Goal: Information Seeking & Learning: Understand process/instructions

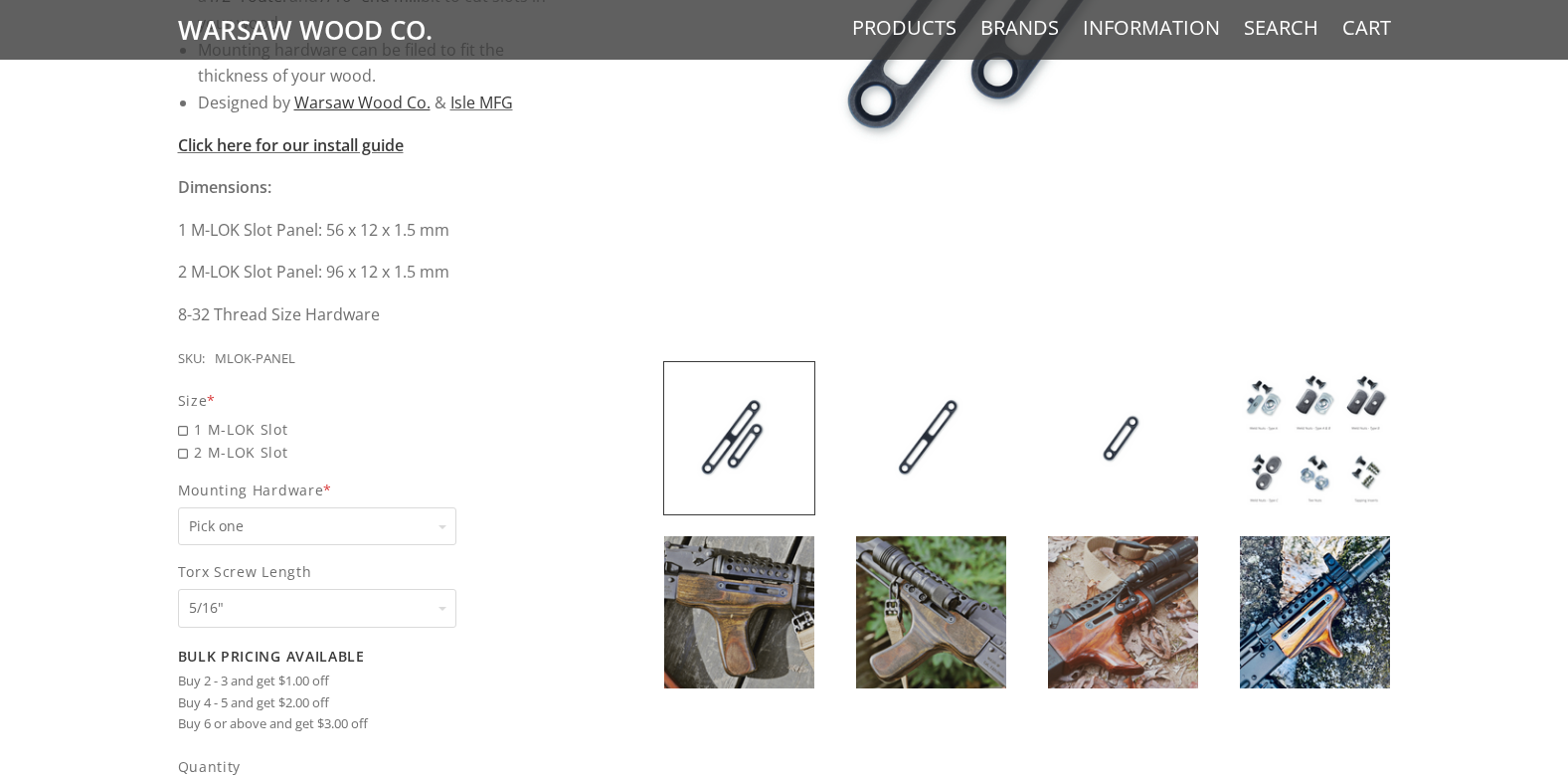
scroll to position [771, 0]
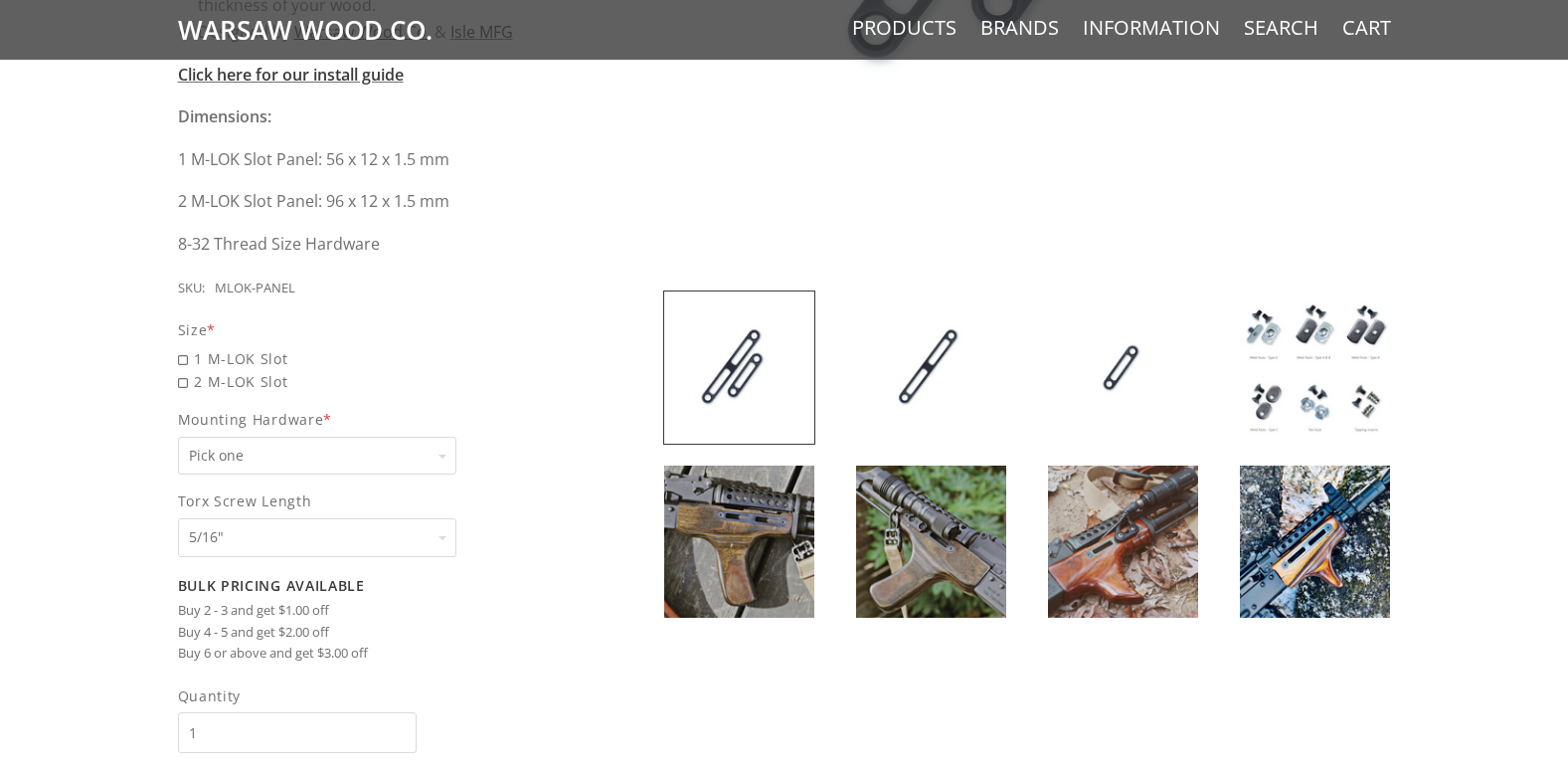
click at [767, 507] on img at bounding box center [740, 542] width 150 height 152
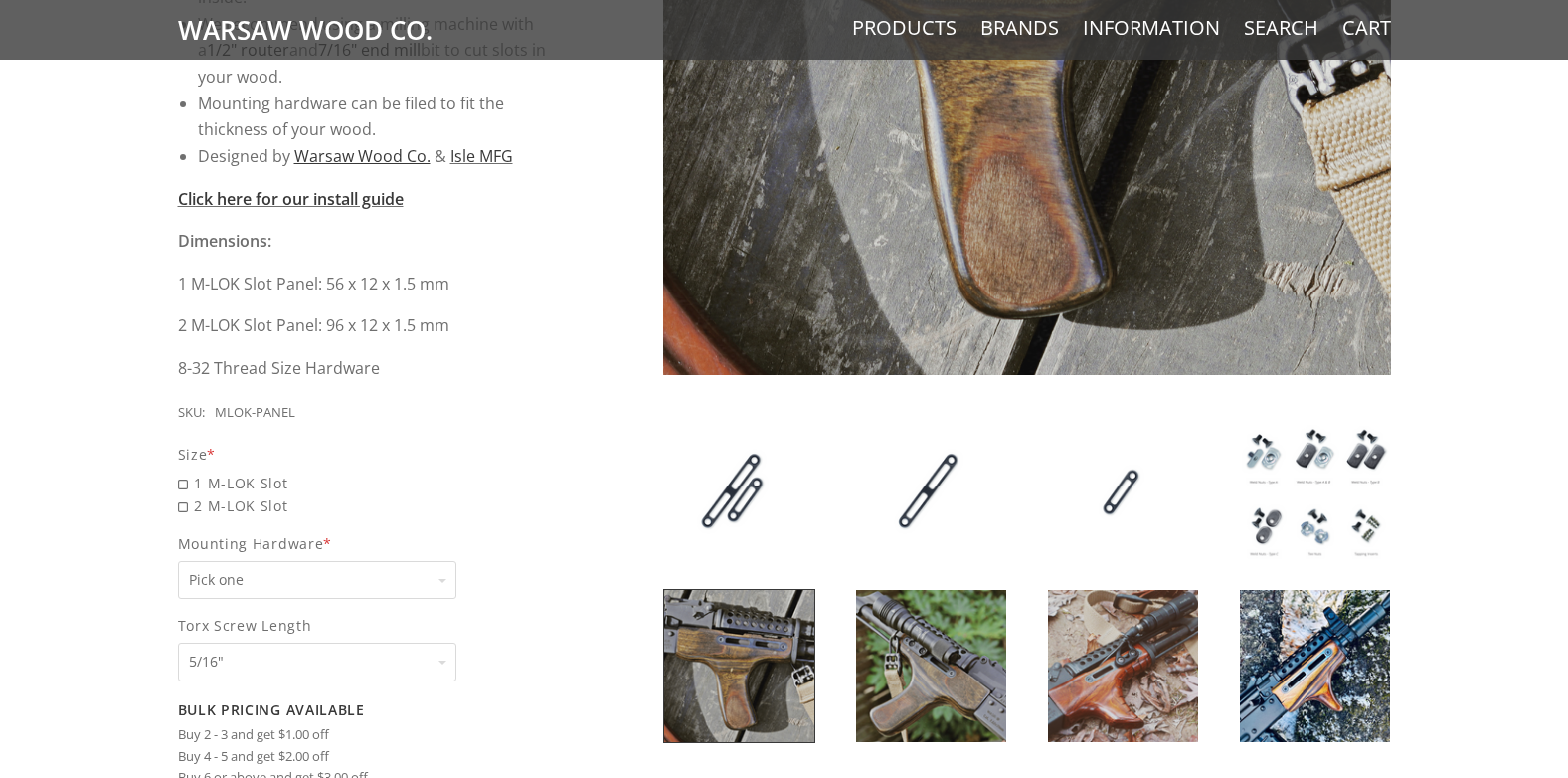
scroll to position [671, 0]
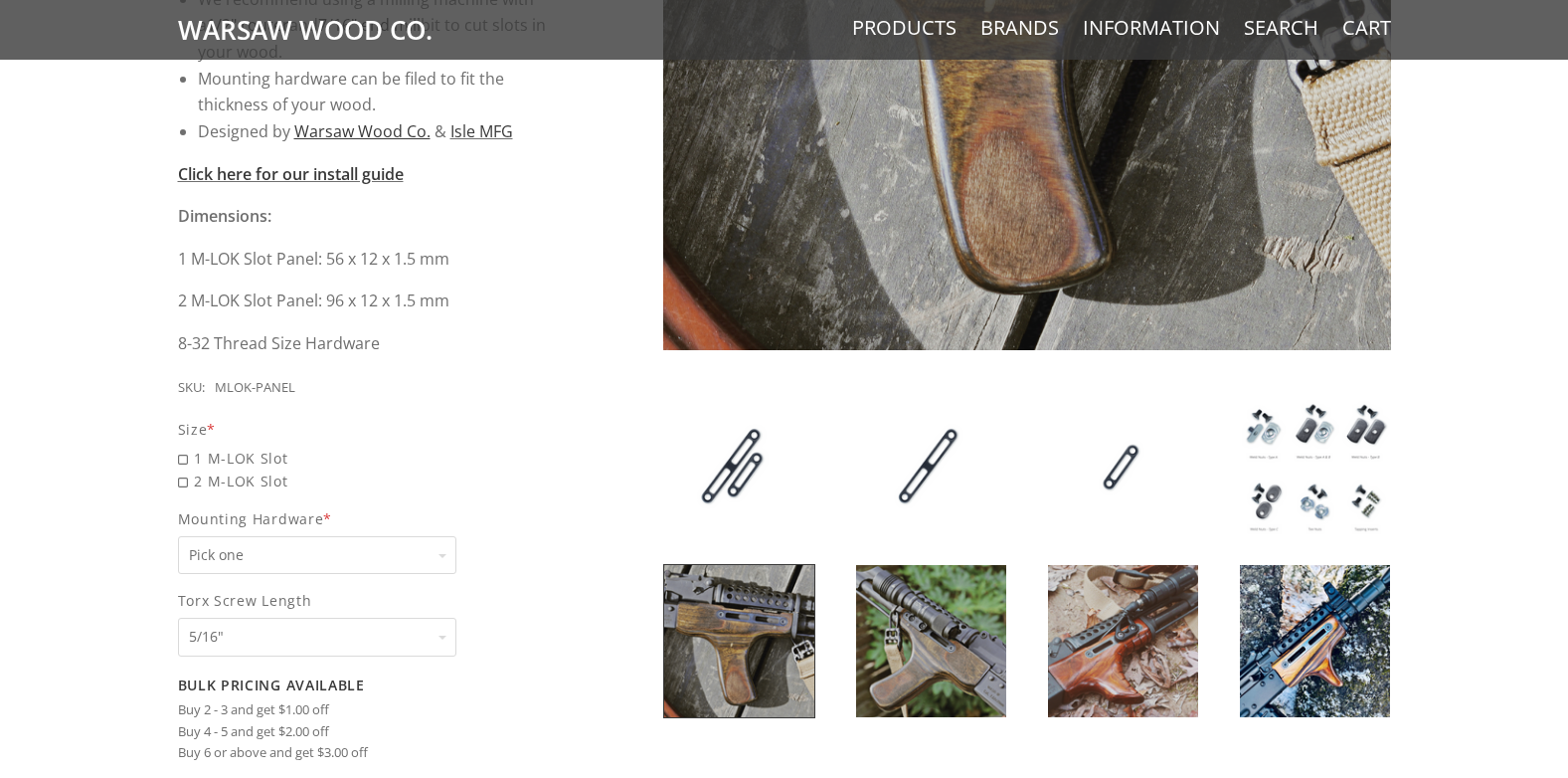
click at [1286, 427] on img at bounding box center [1314, 467] width 150 height 152
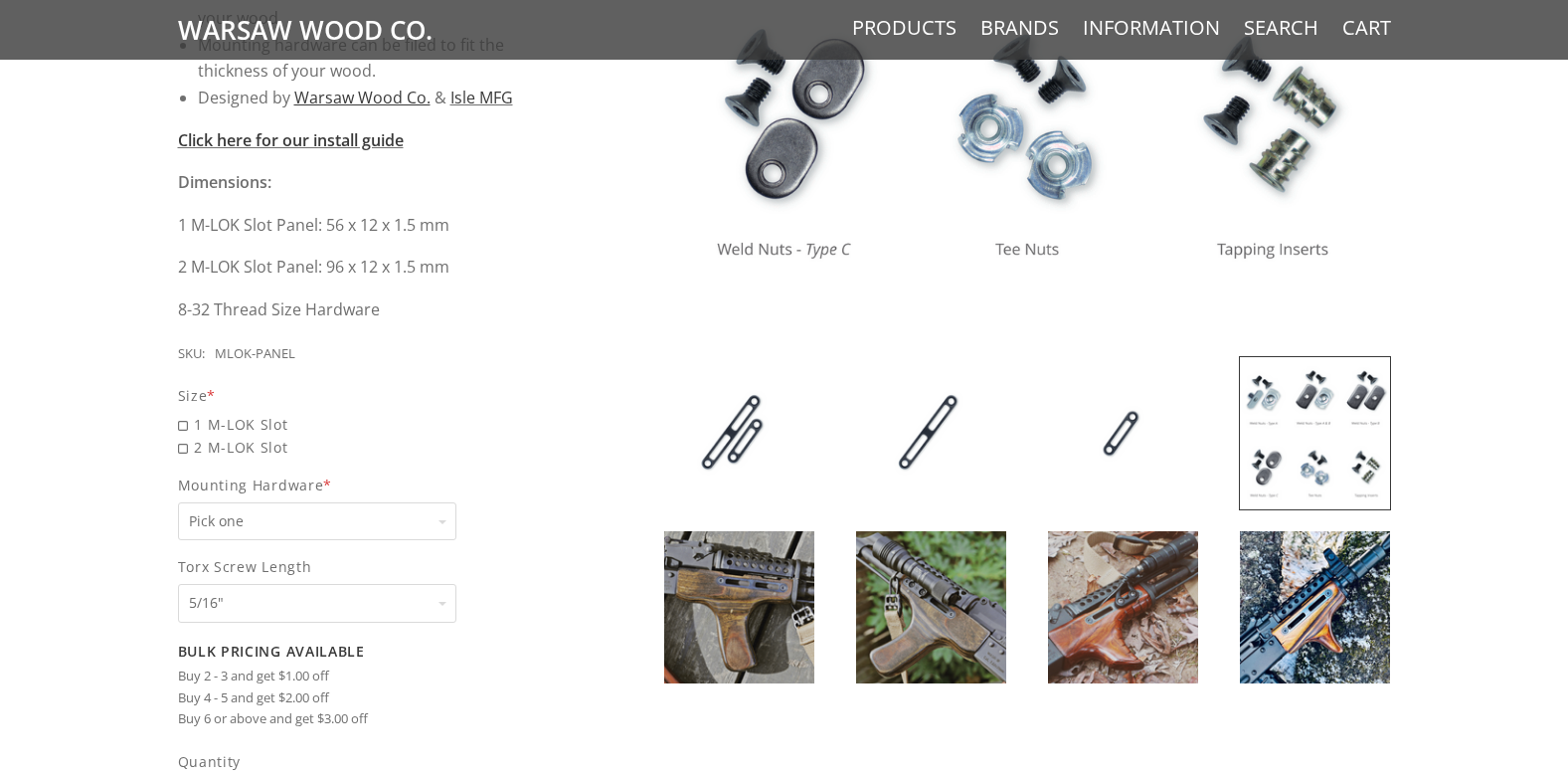
scroll to position [746, 0]
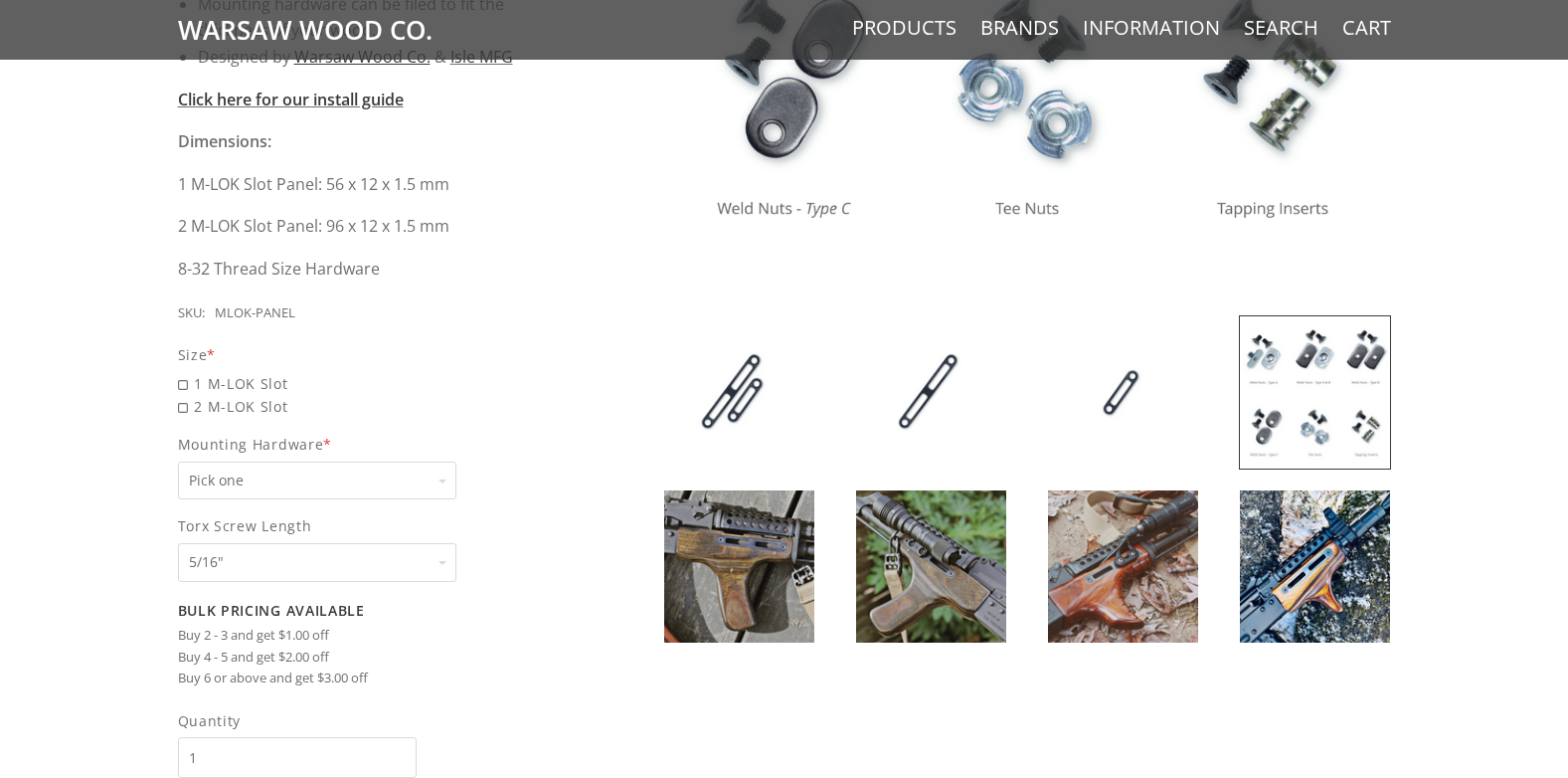
click at [442, 562] on div "5/16" Pick one 5/16" 3/8" 1/2" 5/8" None" at bounding box center [317, 562] width 279 height 39
click at [442, 562] on select "Pick one 5/16" 3/8" 1/2" 5/8" None" at bounding box center [317, 562] width 279 height 39
click at [406, 558] on select "Pick one 5/16" 3/8" 1/2" 5/8" None" at bounding box center [317, 562] width 279 height 39
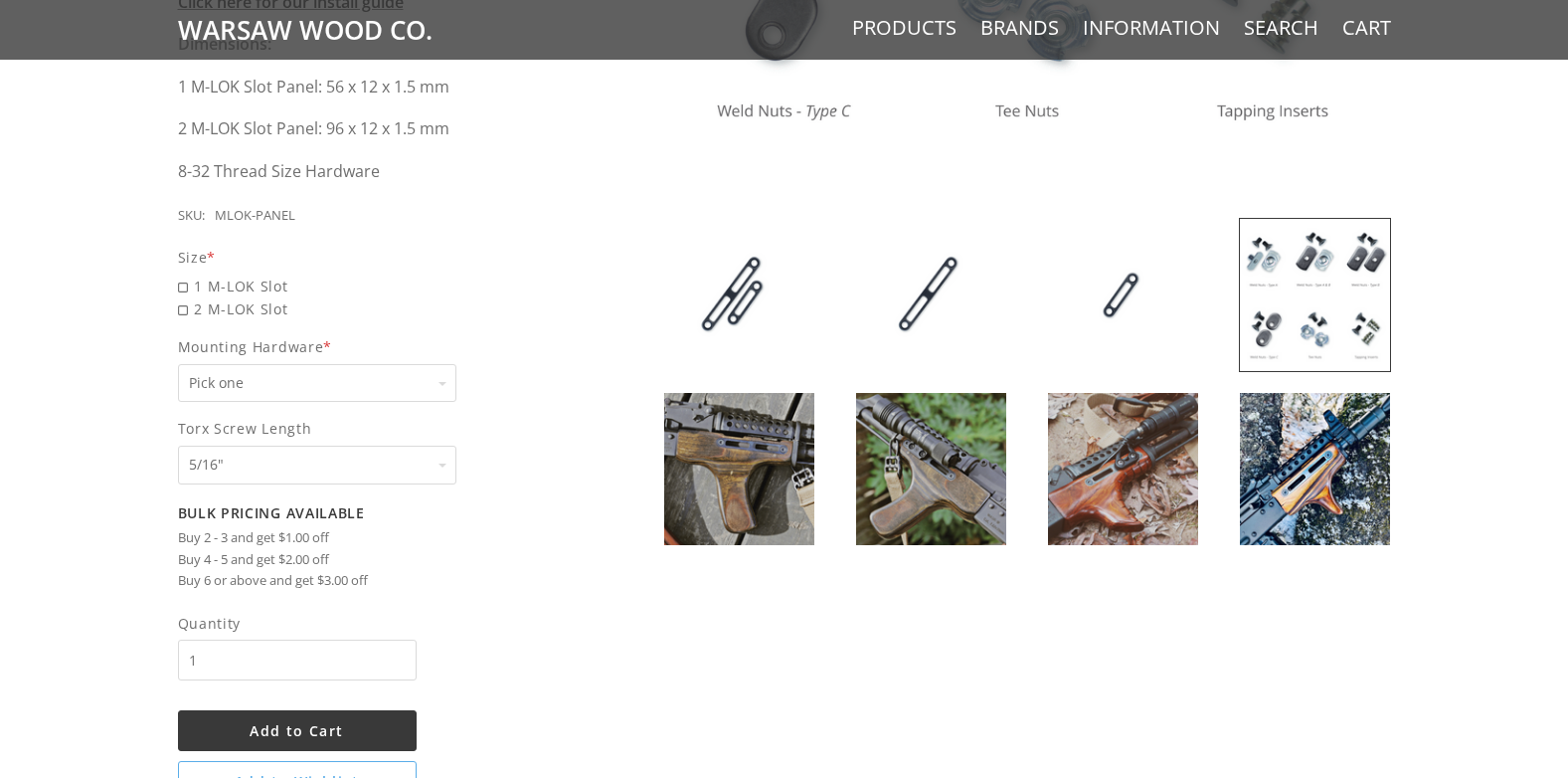
scroll to position [846, 0]
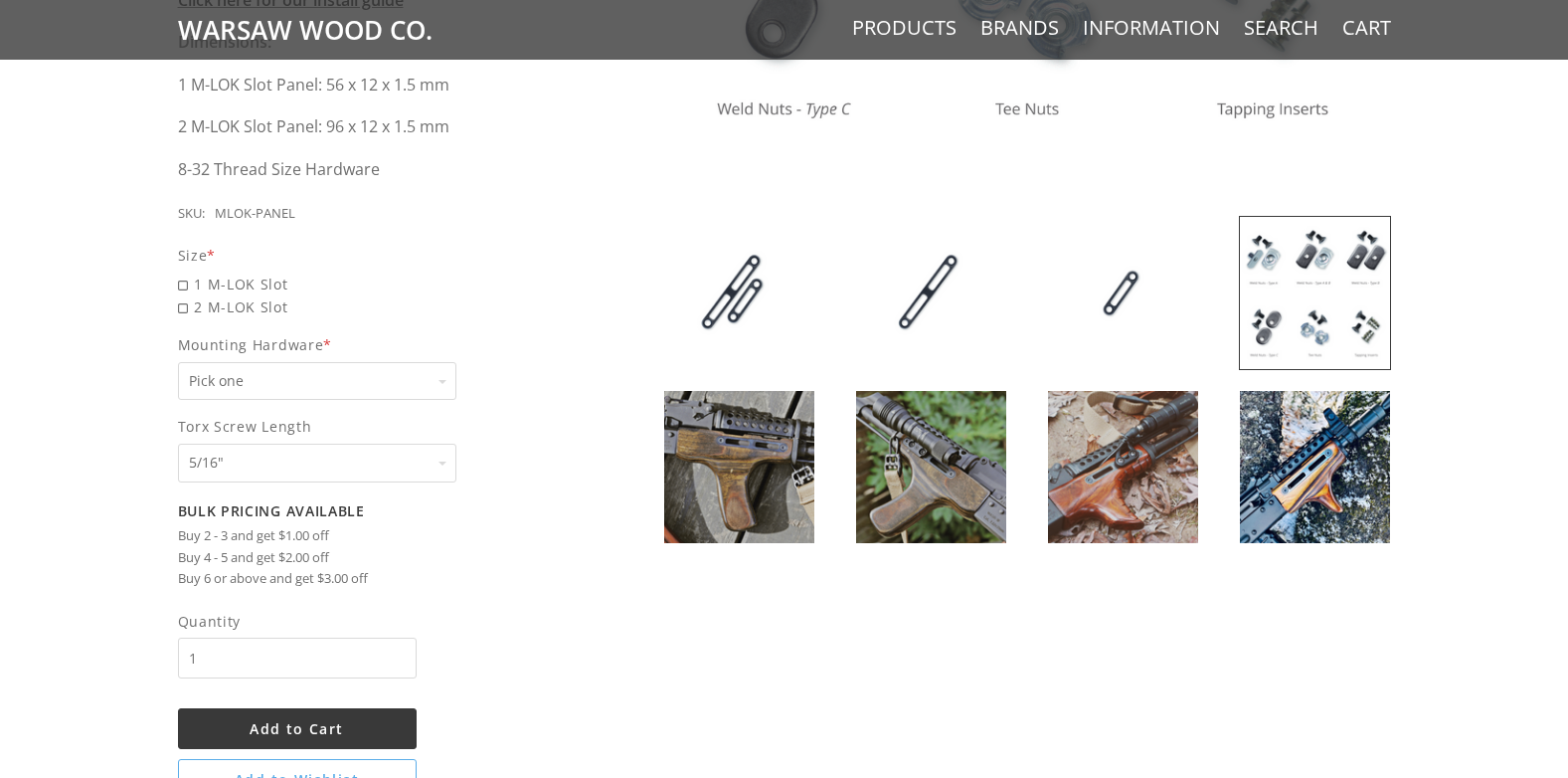
click at [294, 474] on select "Pick one 5/16" 3/8" 1/2" 5/8" None" at bounding box center [317, 463] width 279 height 39
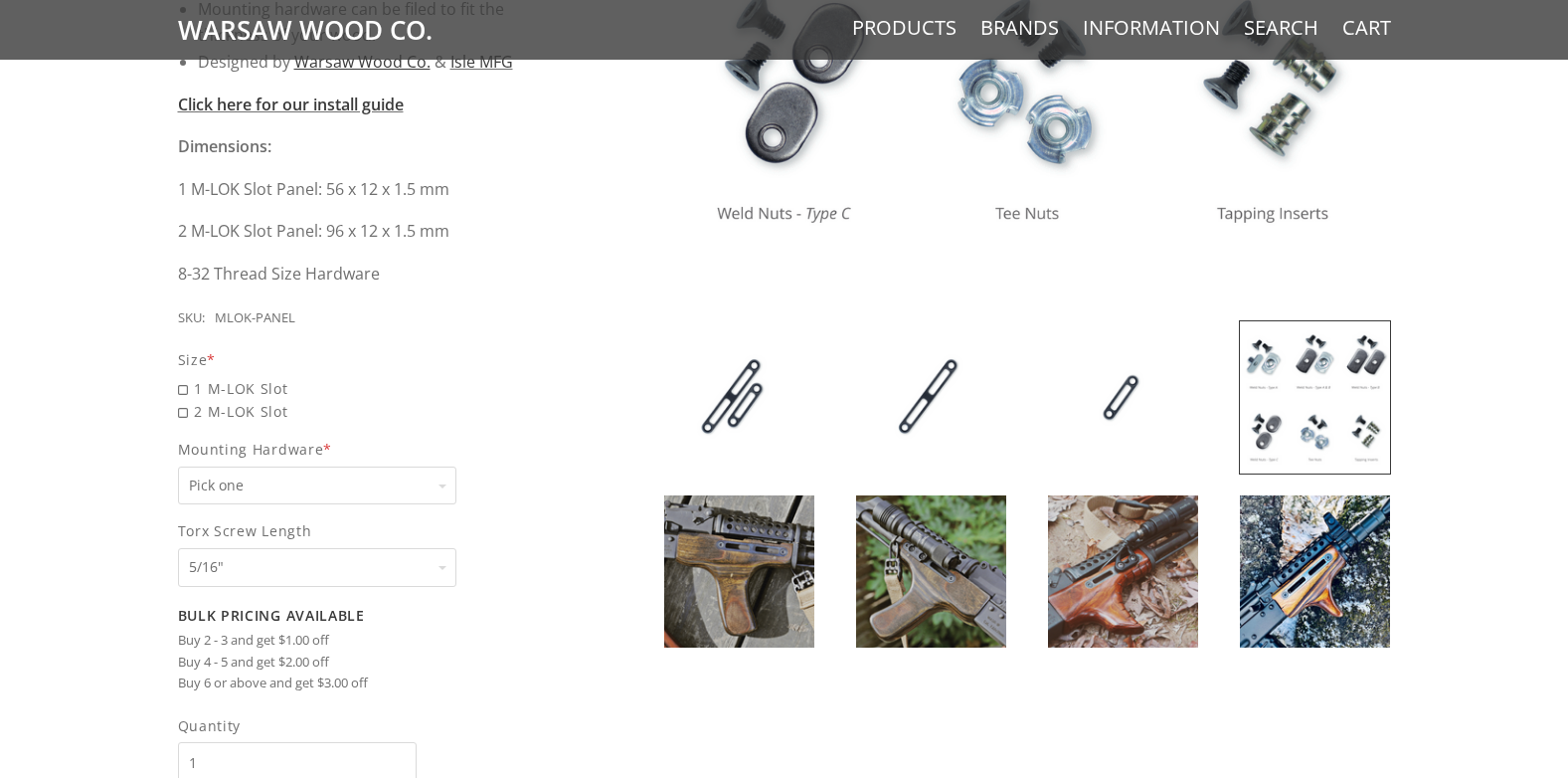
scroll to position [746, 0]
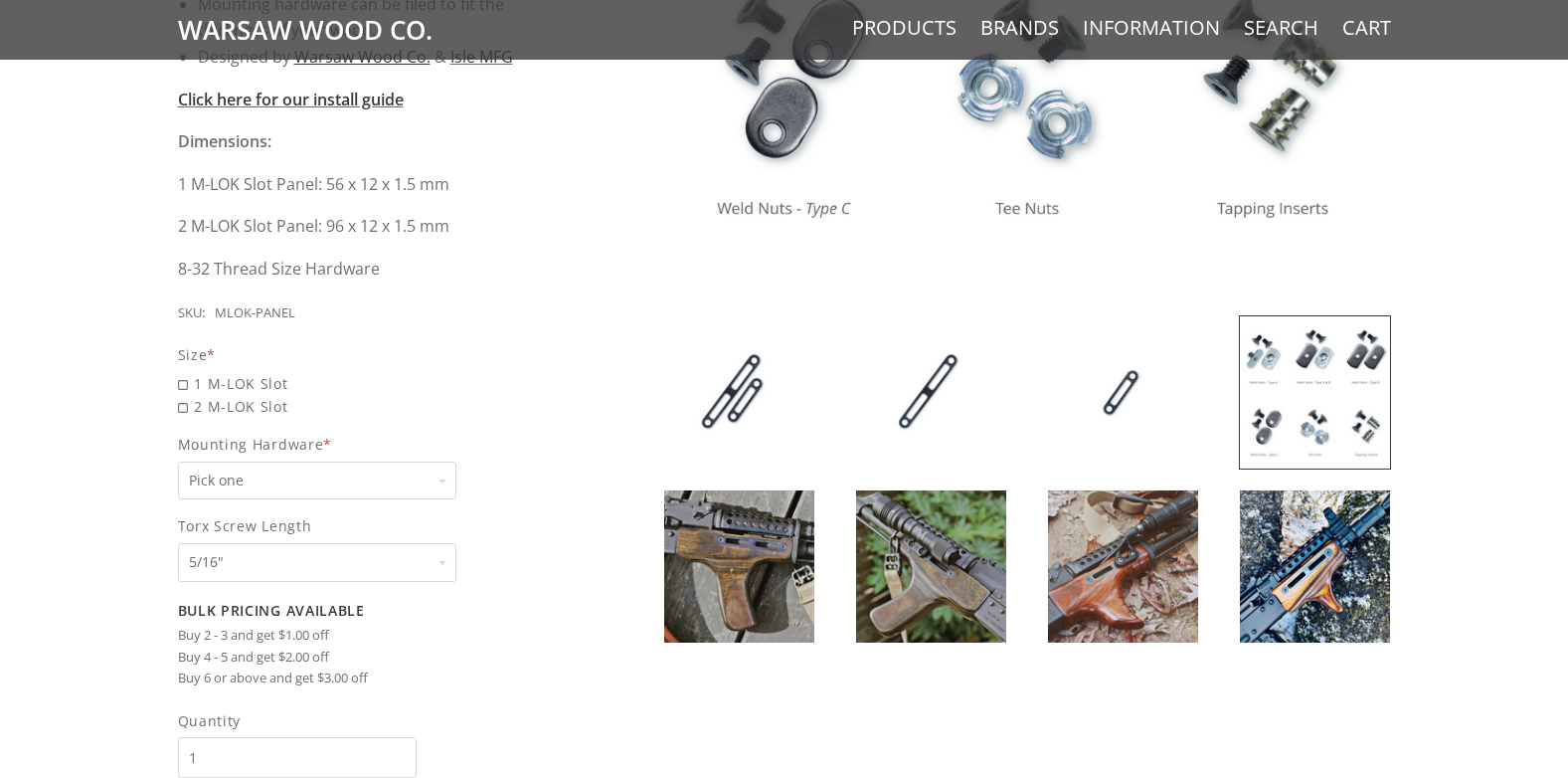
click at [310, 479] on select "Pick one None Weld Nuts - Type A & Torx Screws +$1 Weld Nuts - Type A + B & Tor…" at bounding box center [317, 481] width 279 height 39
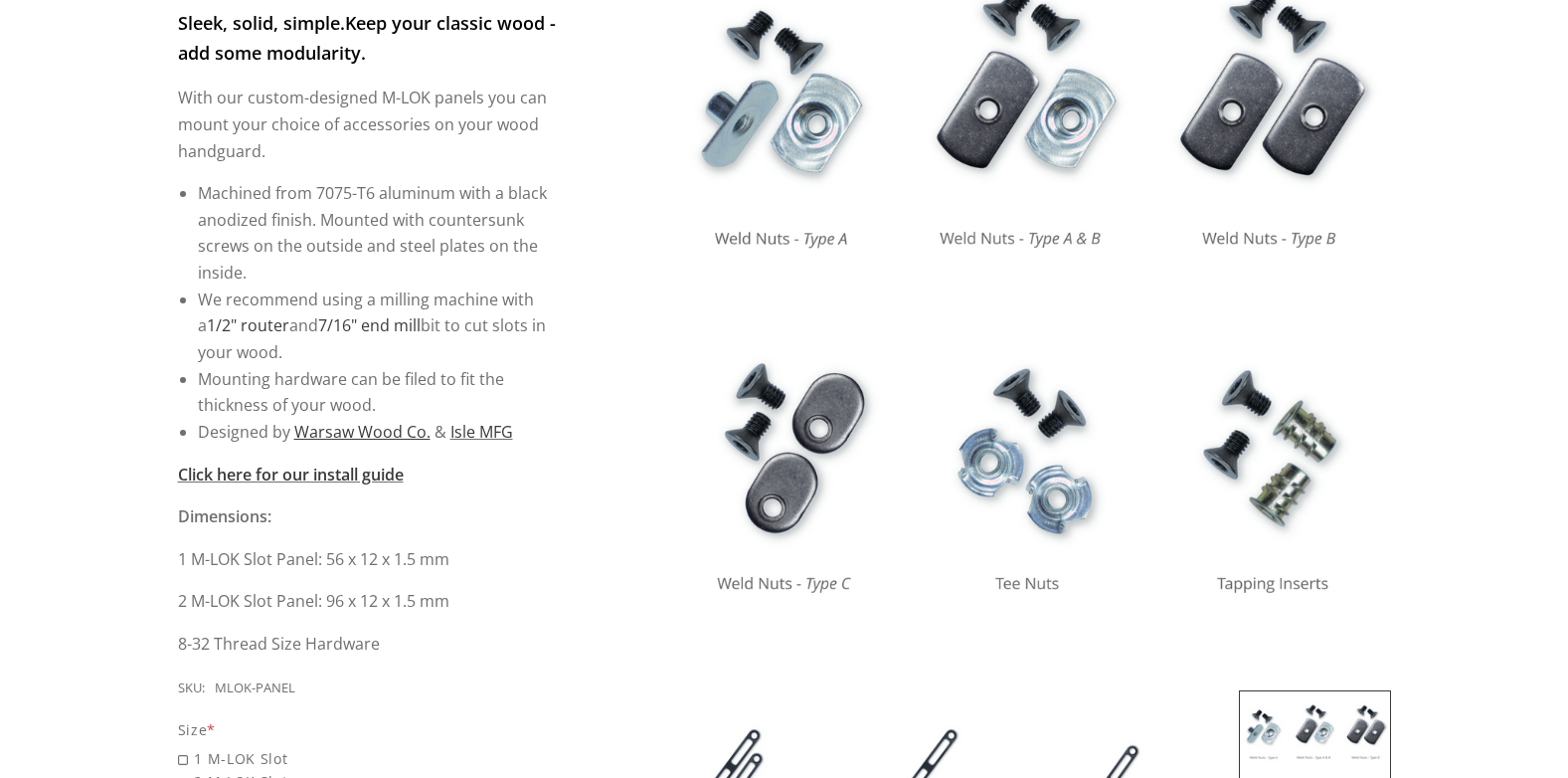
scroll to position [373, 0]
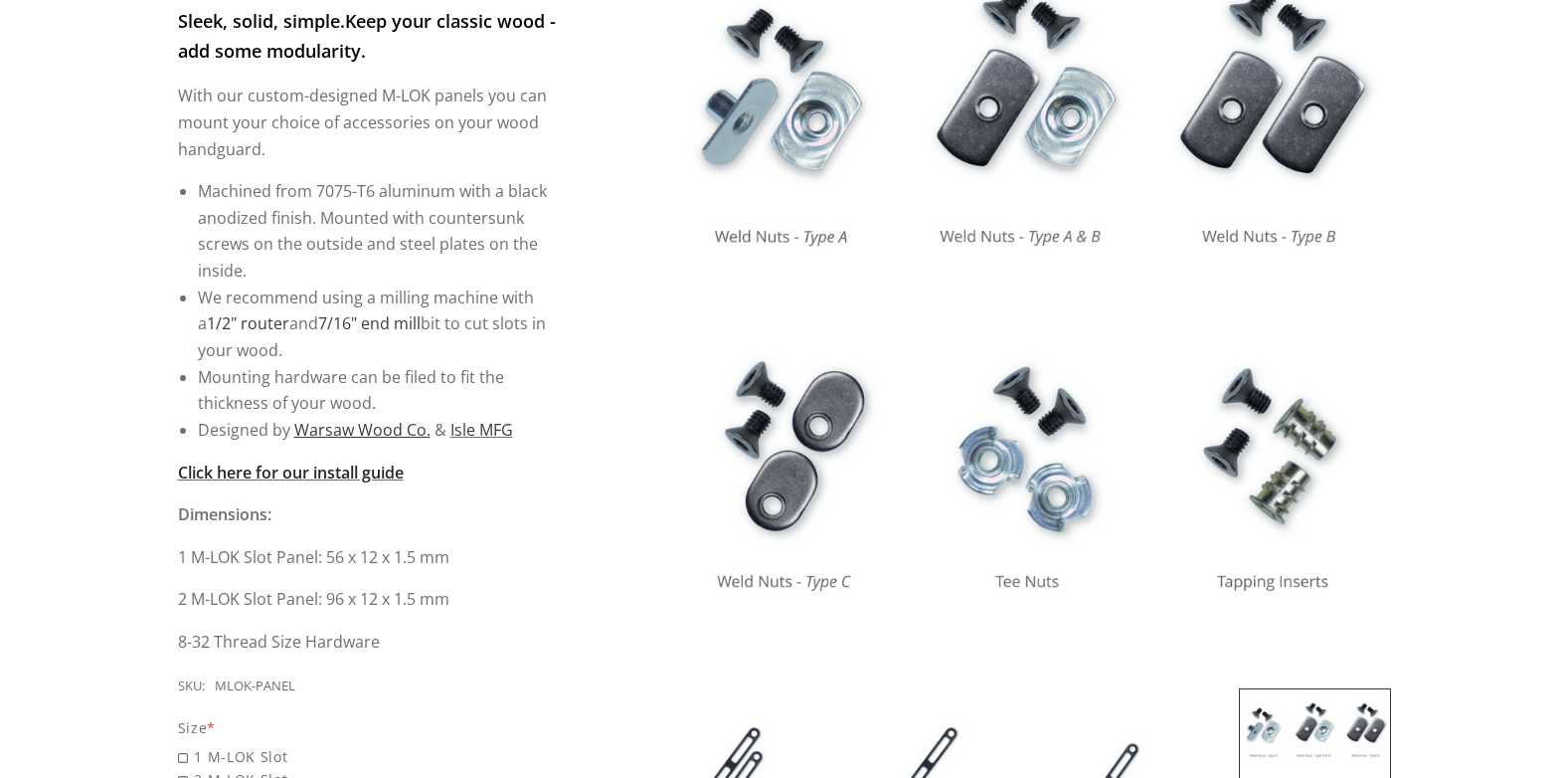
click at [324, 472] on strong "Click here for our install guide" at bounding box center [291, 473] width 226 height 22
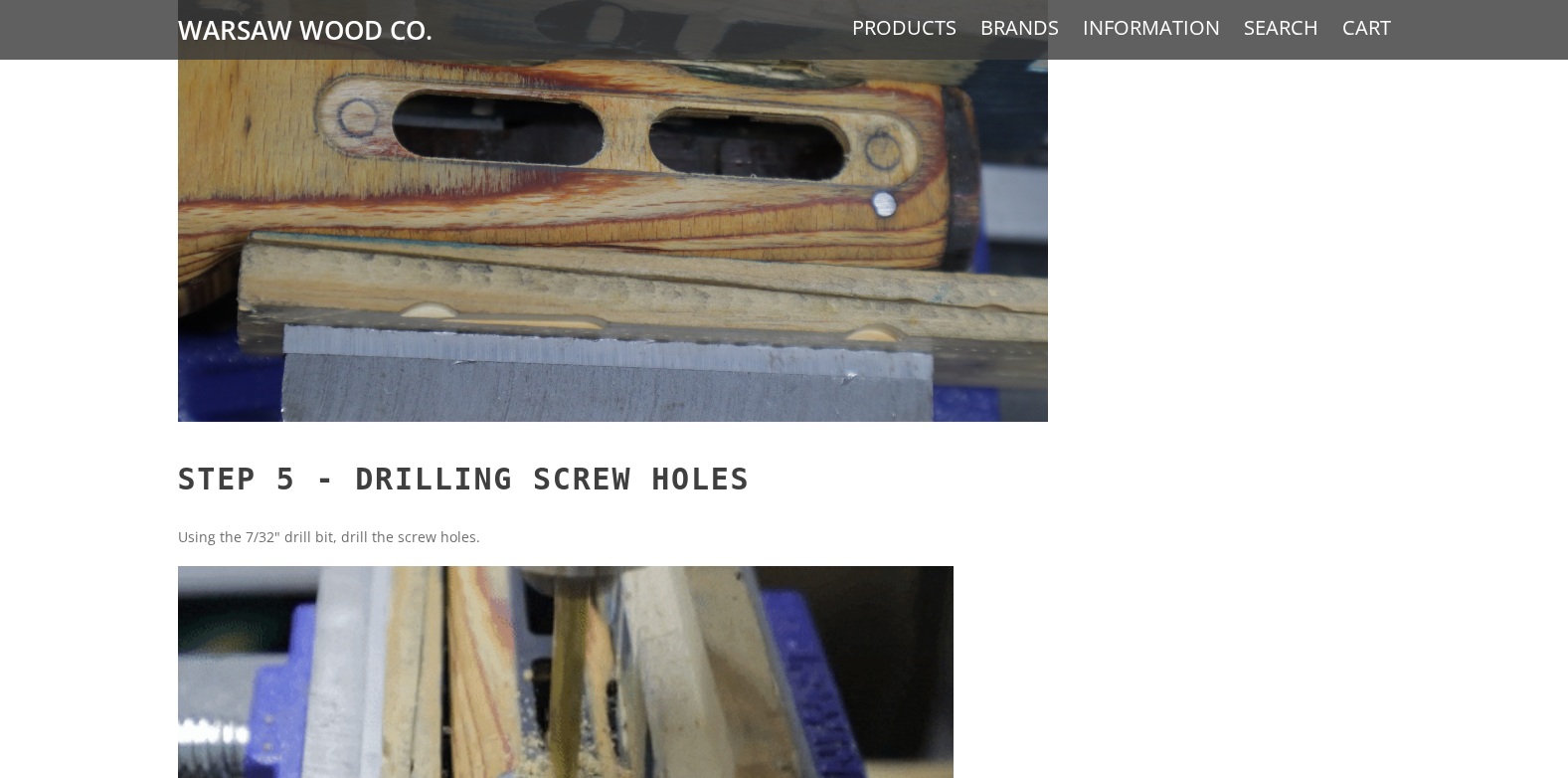
scroll to position [7361, 0]
